Goal: Information Seeking & Learning: Learn about a topic

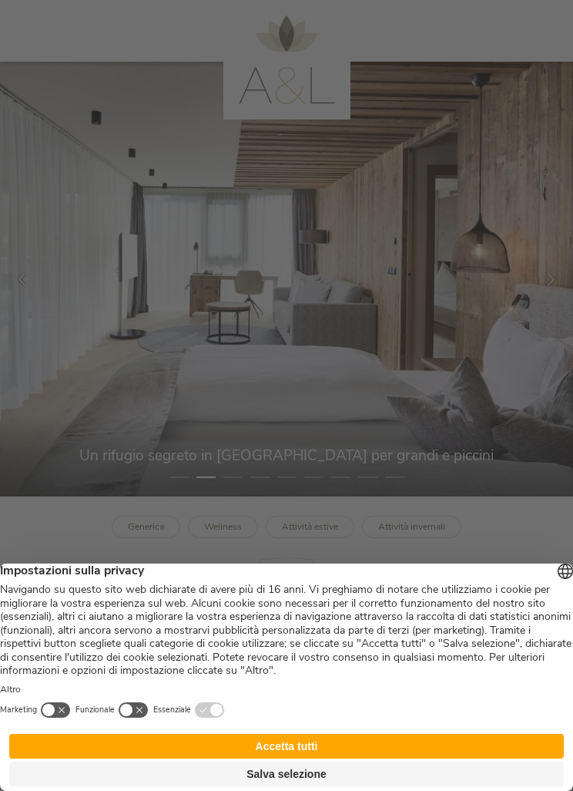
click at [540, 290] on div at bounding box center [286, 395] width 573 height 791
click at [540, 303] on div at bounding box center [286, 395] width 573 height 791
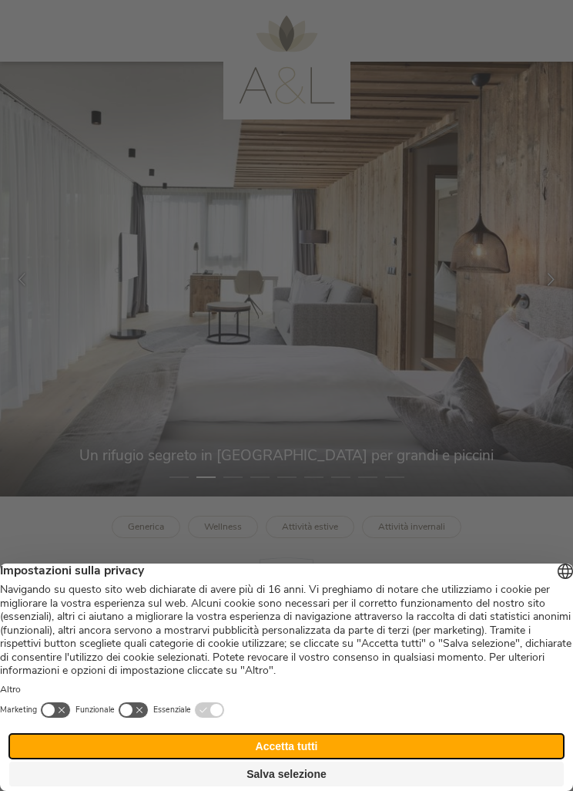
click at [333, 741] on button "Accetta tutti" at bounding box center [286, 746] width 555 height 25
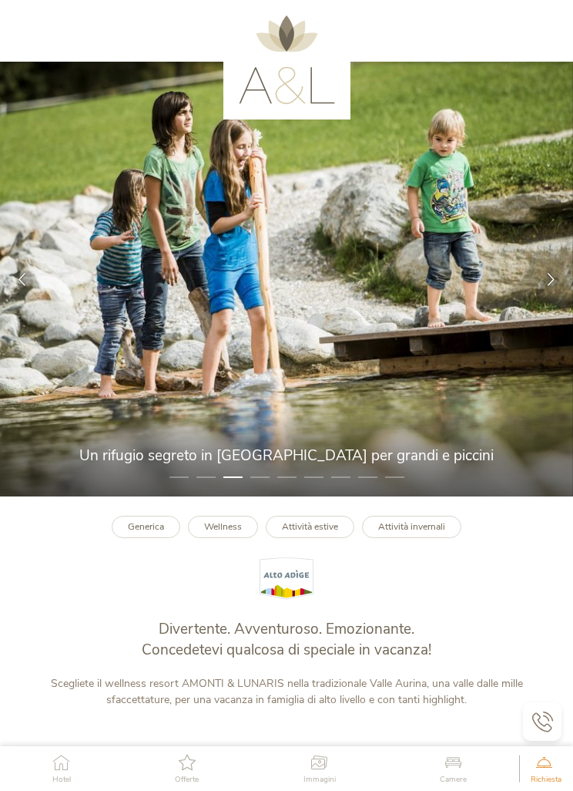
click at [547, 286] on icon at bounding box center [551, 279] width 13 height 13
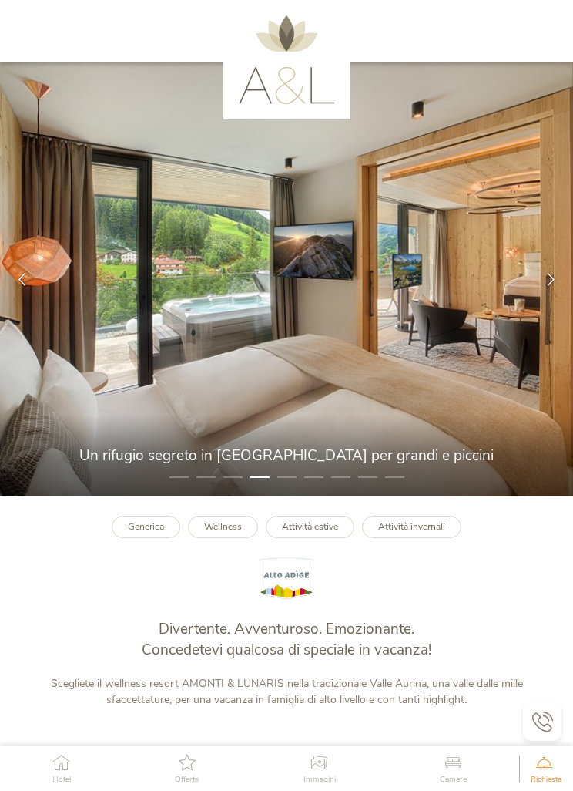
click at [549, 286] on icon at bounding box center [551, 279] width 13 height 13
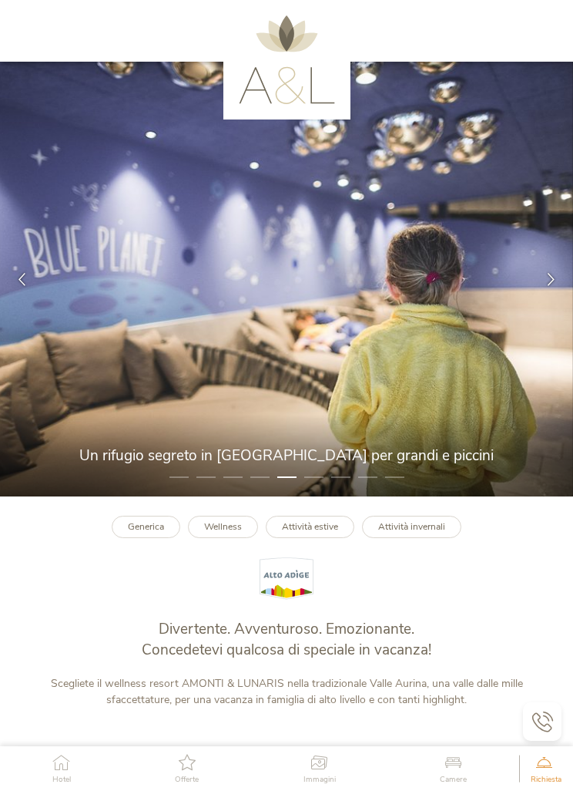
click at [546, 301] on div at bounding box center [552, 279] width 44 height 44
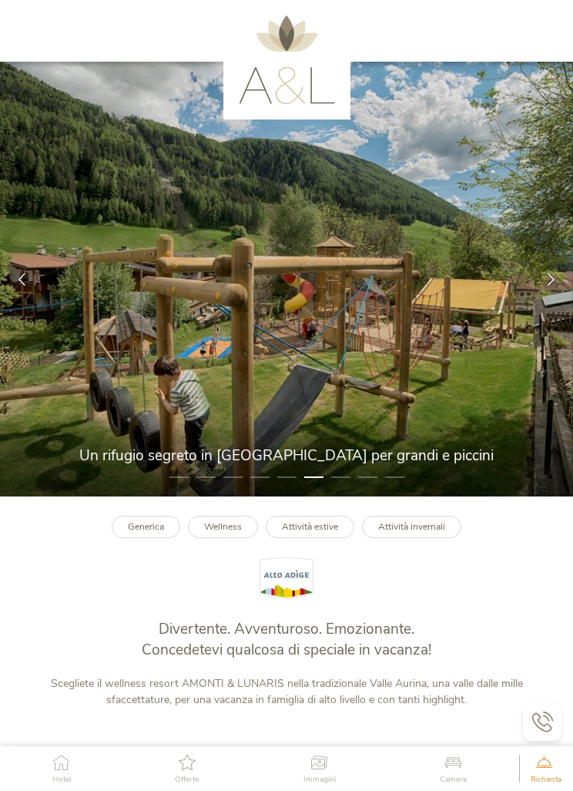
click at [545, 300] on div at bounding box center [552, 279] width 44 height 44
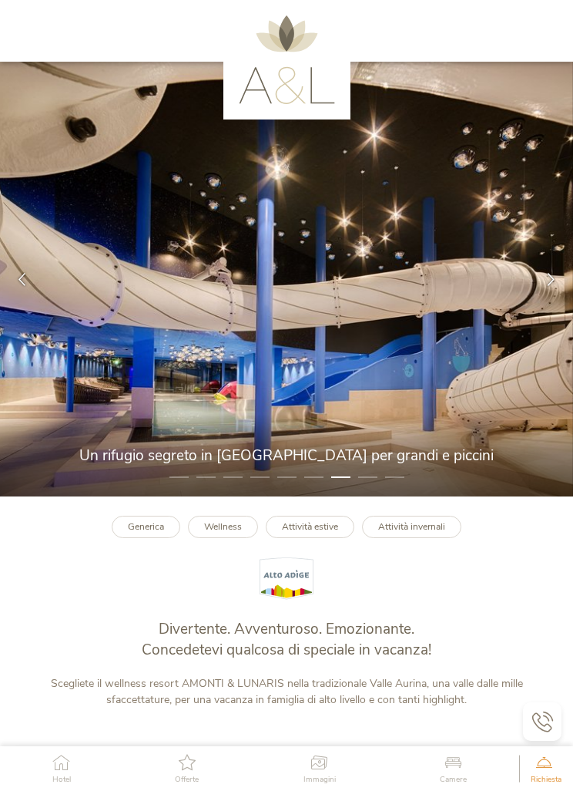
click at [536, 301] on div at bounding box center [552, 279] width 44 height 44
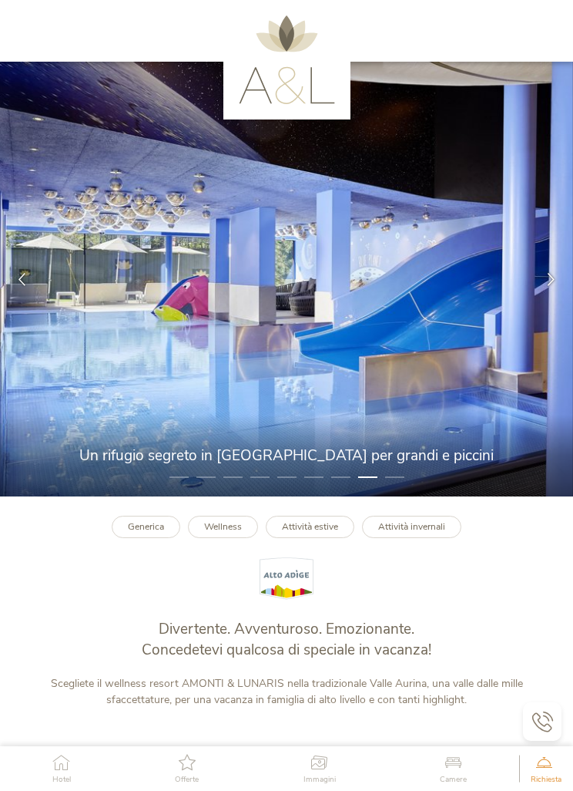
click at [540, 301] on div at bounding box center [552, 279] width 44 height 44
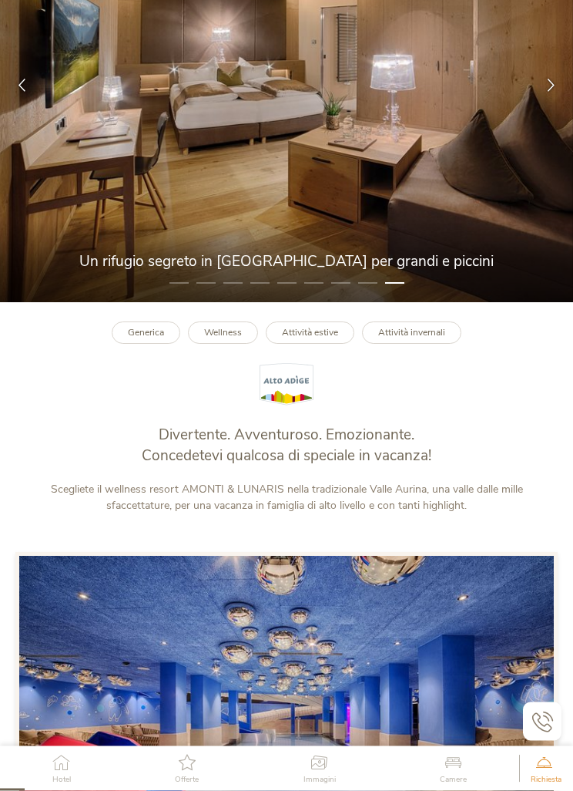
scroll to position [194, 0]
click at [416, 344] on link "Attività invernali" at bounding box center [411, 332] width 99 height 22
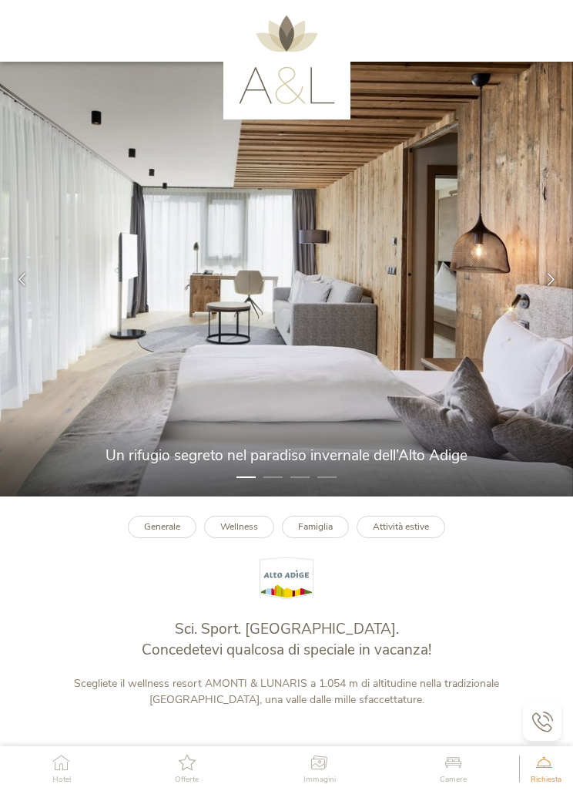
click at [527, 300] on img at bounding box center [286, 279] width 573 height 435
click at [556, 286] on icon at bounding box center [551, 279] width 13 height 13
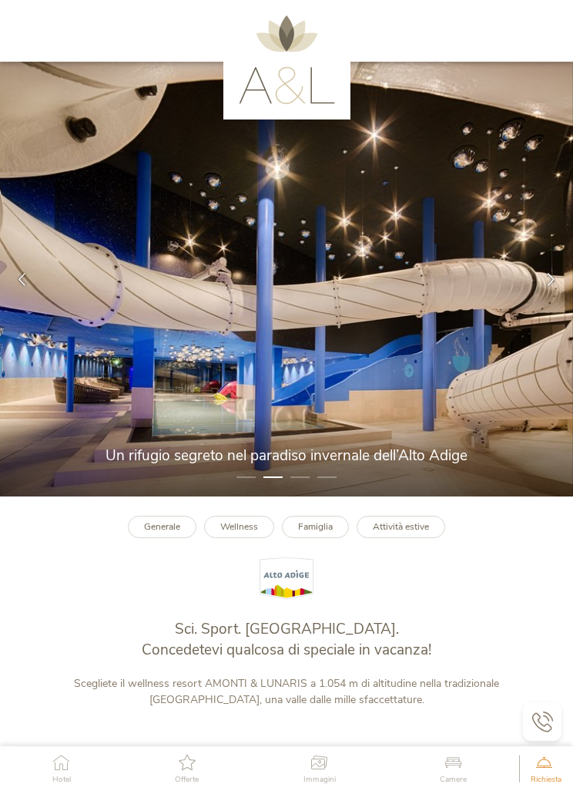
click at [544, 298] on div at bounding box center [552, 279] width 44 height 44
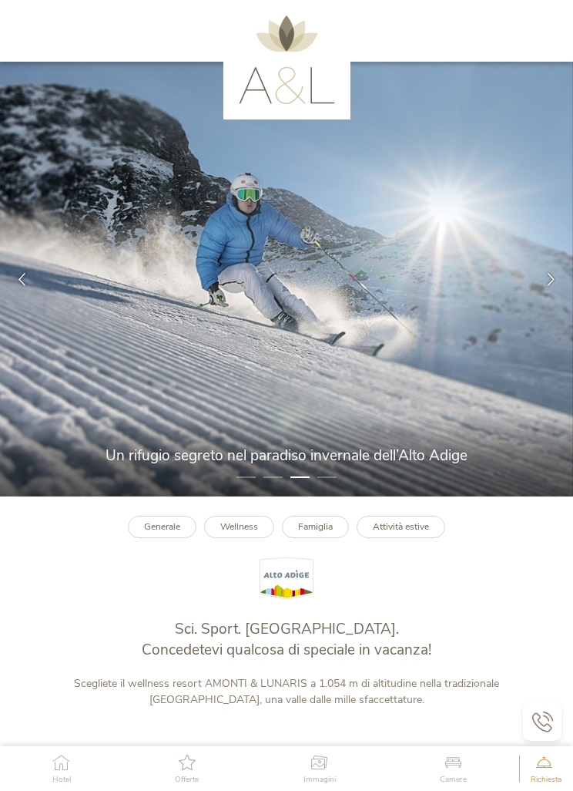
click at [538, 301] on div at bounding box center [552, 279] width 44 height 44
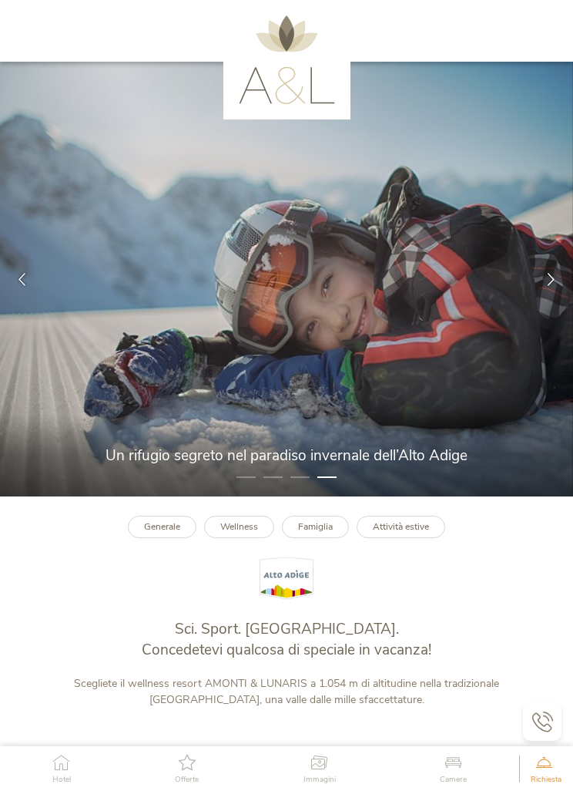
click at [538, 299] on div at bounding box center [552, 279] width 44 height 44
click at [538, 284] on div at bounding box center [552, 279] width 44 height 44
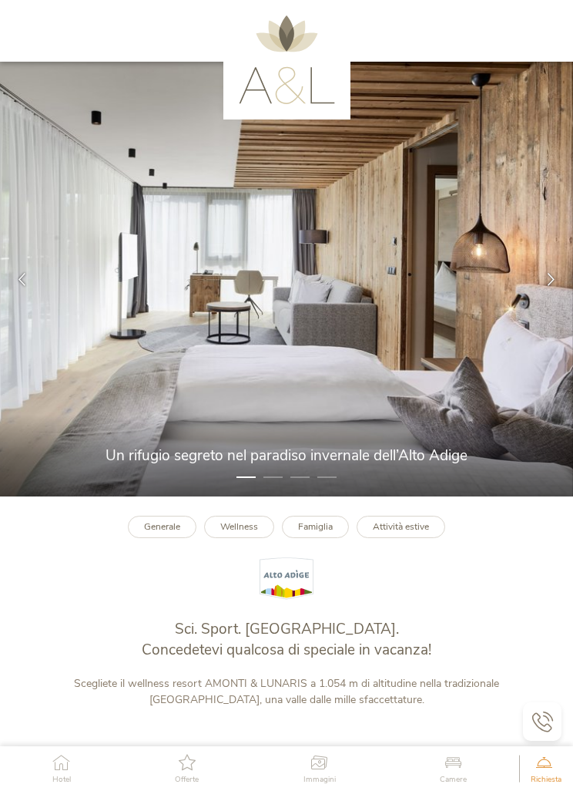
click at [545, 286] on icon at bounding box center [551, 279] width 13 height 13
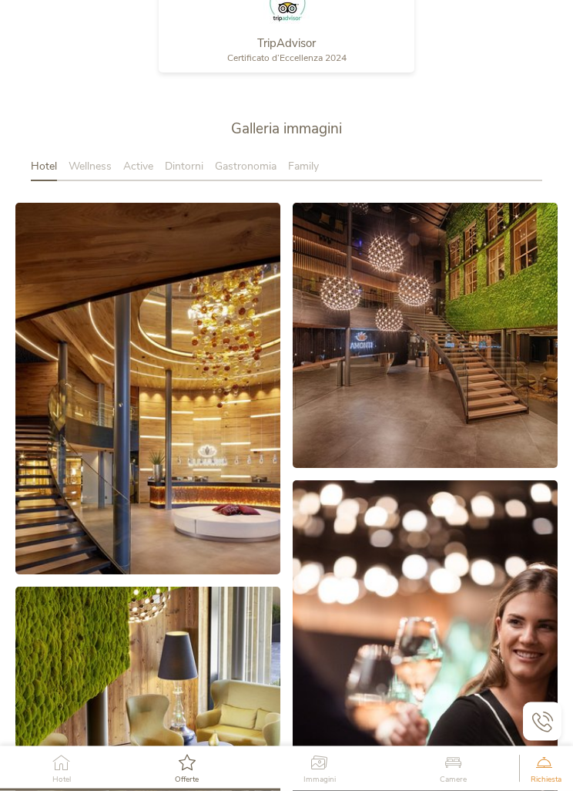
scroll to position [2171, 0]
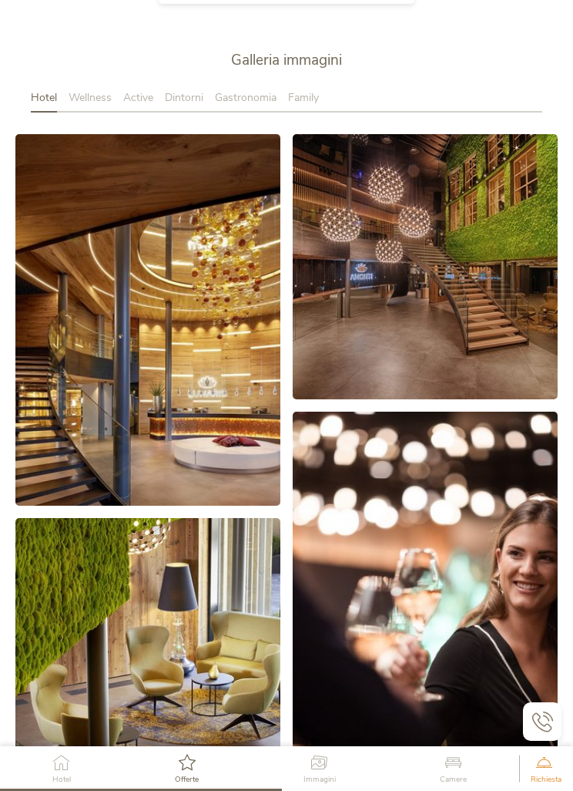
click at [122, 318] on link at bounding box center [147, 320] width 265 height 372
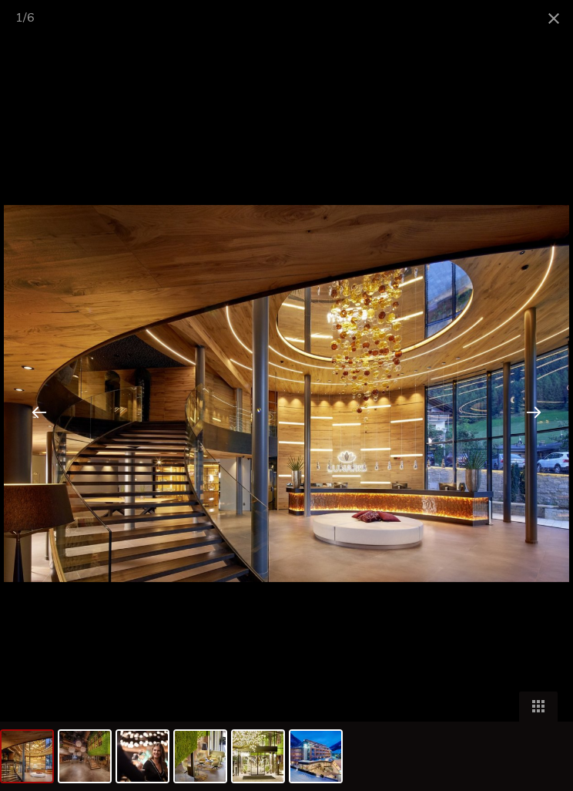
click at [537, 435] on div at bounding box center [534, 412] width 48 height 48
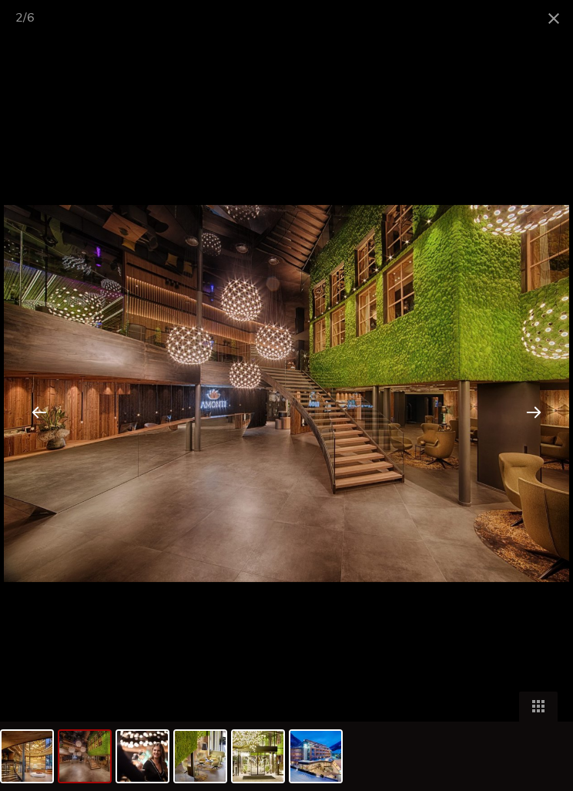
click at [523, 435] on div at bounding box center [534, 412] width 48 height 48
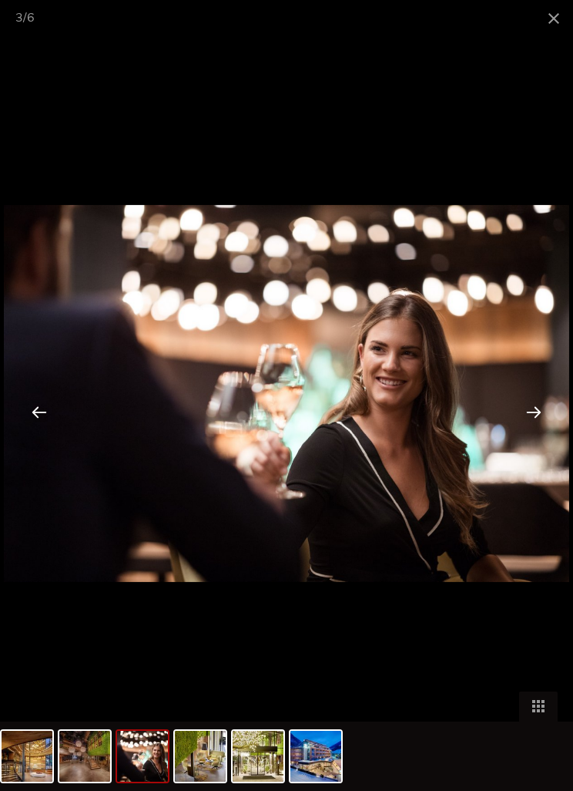
click at [524, 435] on div at bounding box center [534, 412] width 48 height 48
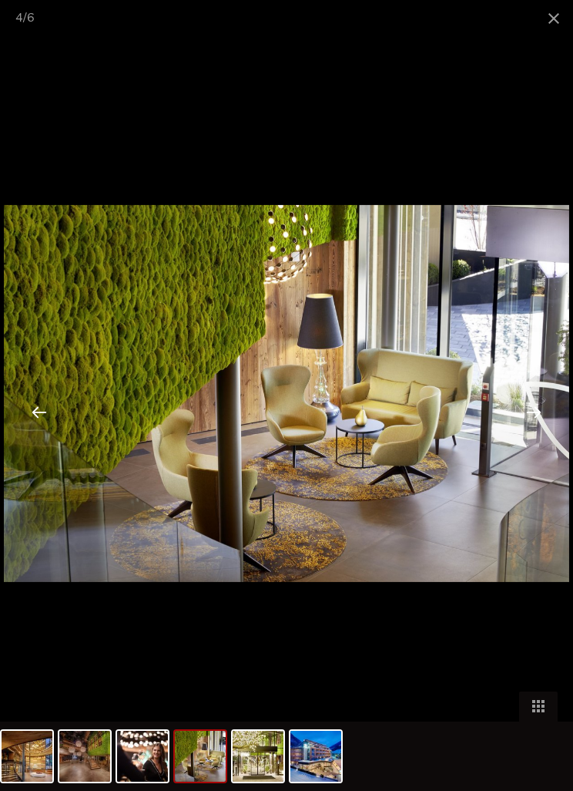
click at [526, 435] on div at bounding box center [534, 412] width 48 height 48
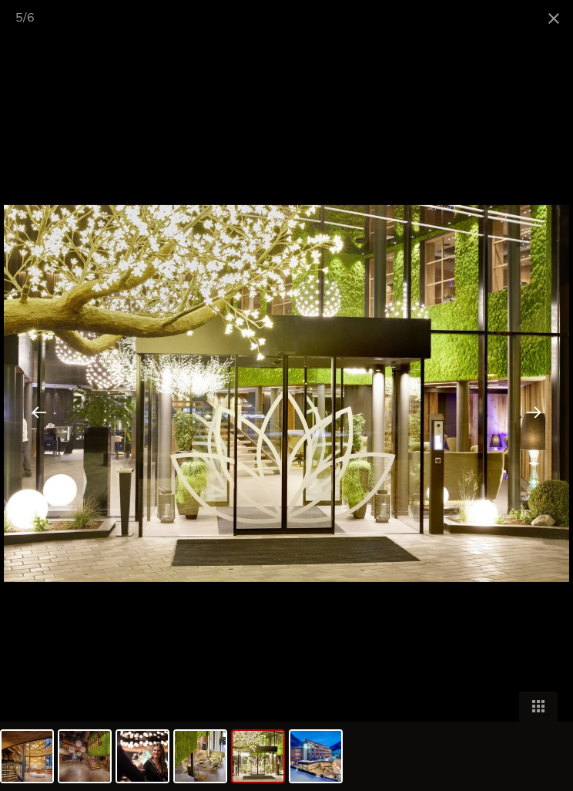
click at [523, 435] on div at bounding box center [534, 412] width 48 height 48
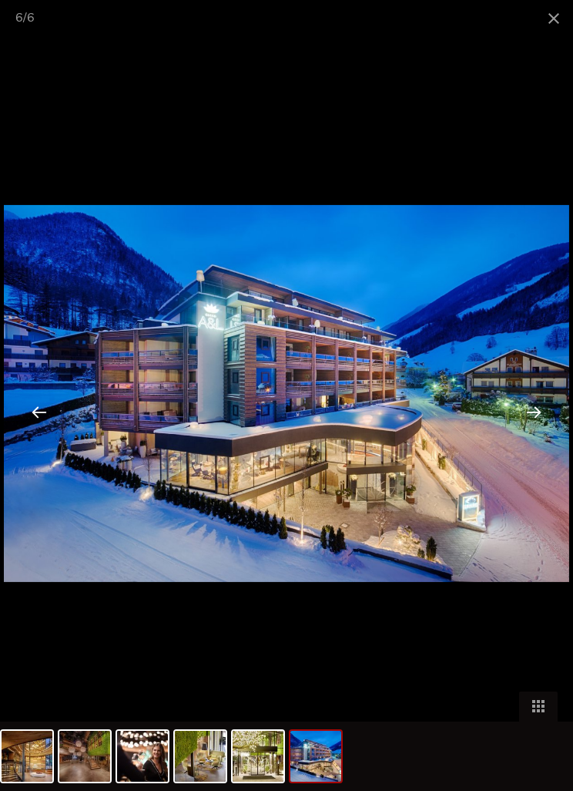
click at [541, 432] on div at bounding box center [534, 412] width 48 height 48
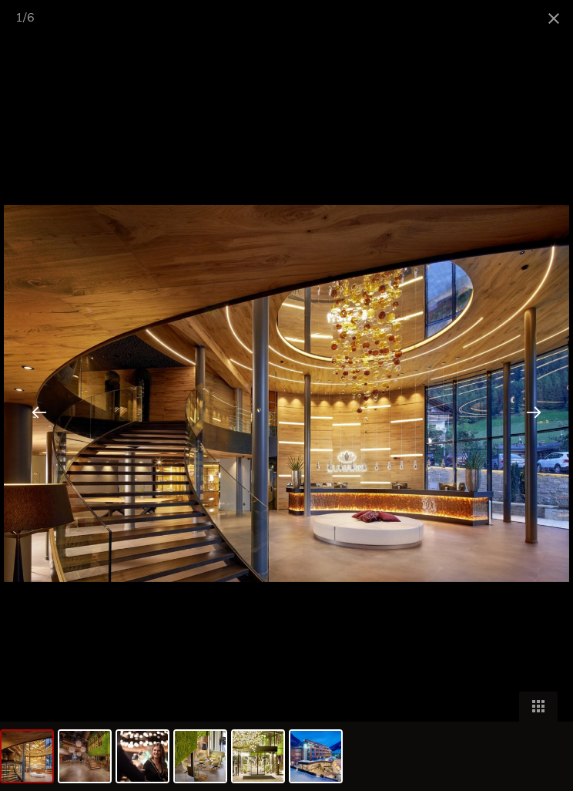
click at [533, 435] on div at bounding box center [534, 412] width 48 height 48
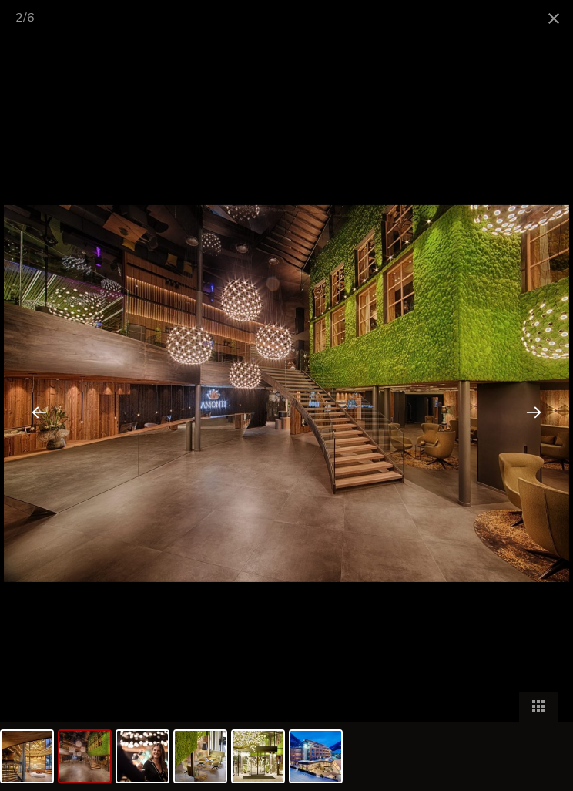
click at [559, 25] on span at bounding box center [554, 18] width 39 height 36
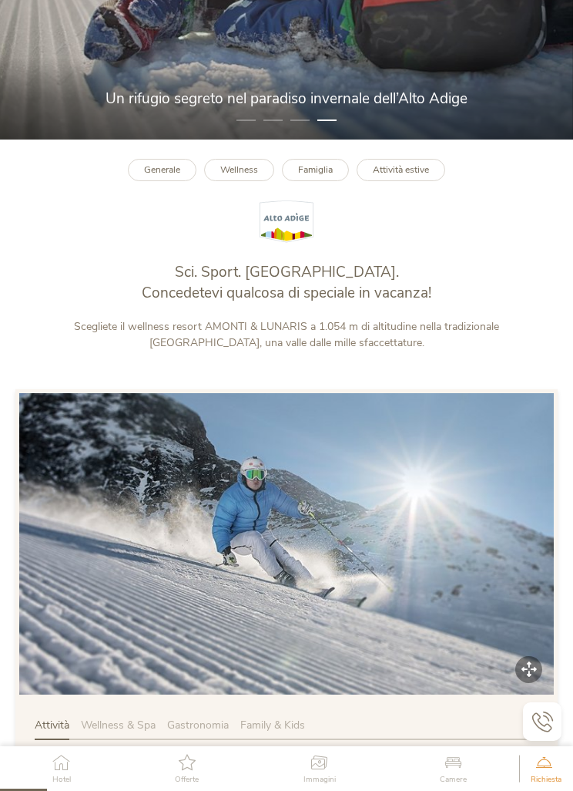
scroll to position [323, 0]
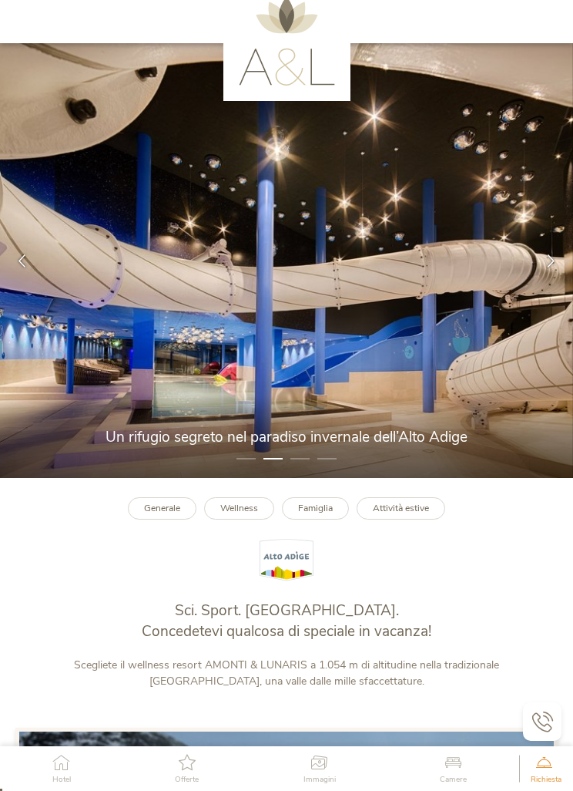
scroll to position [18, 0]
